Goal: Find specific page/section: Find specific page/section

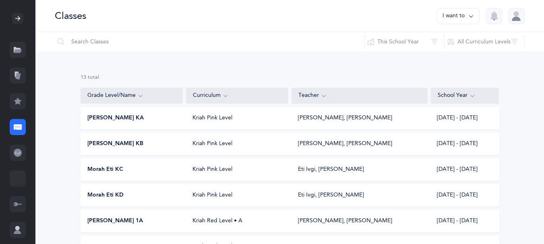
click at [22, 157] on icon at bounding box center [18, 153] width 8 height 8
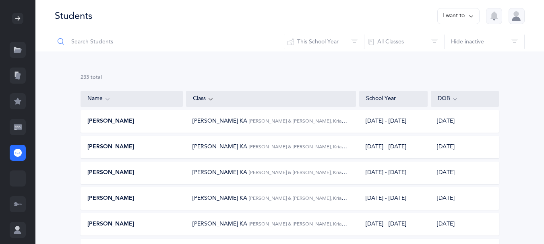
click at [93, 47] on input "text" at bounding box center [169, 41] width 230 height 19
click at [93, 47] on input "shy" at bounding box center [169, 41] width 230 height 19
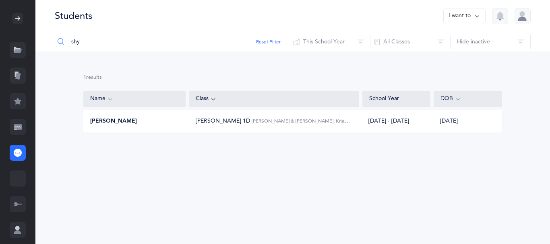
type input "shy"
click at [97, 126] on span "[PERSON_NAME]" at bounding box center [113, 122] width 47 height 8
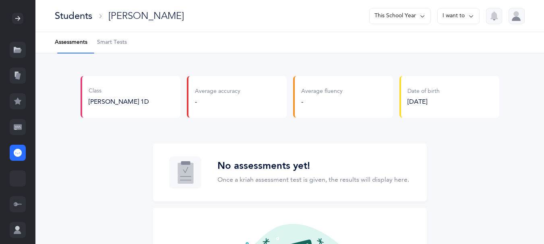
click at [122, 45] on span "Smart Tests" at bounding box center [112, 43] width 30 height 8
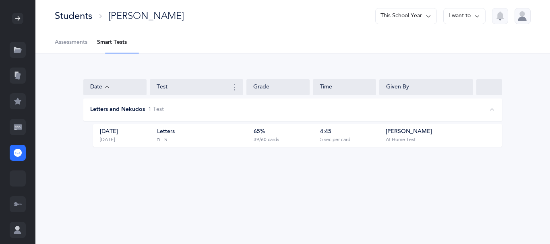
click at [69, 14] on div "Students" at bounding box center [73, 15] width 37 height 13
